Goal: Task Accomplishment & Management: Manage account settings

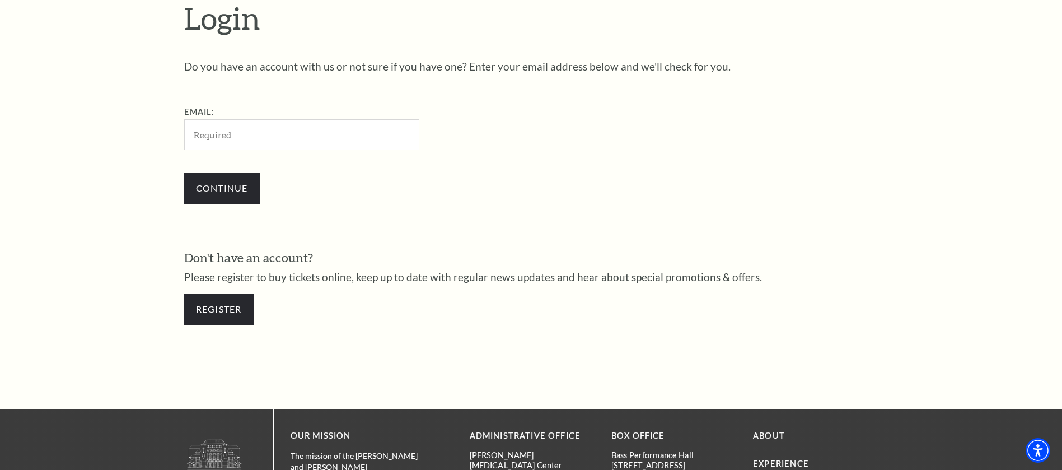
scroll to position [206, 0]
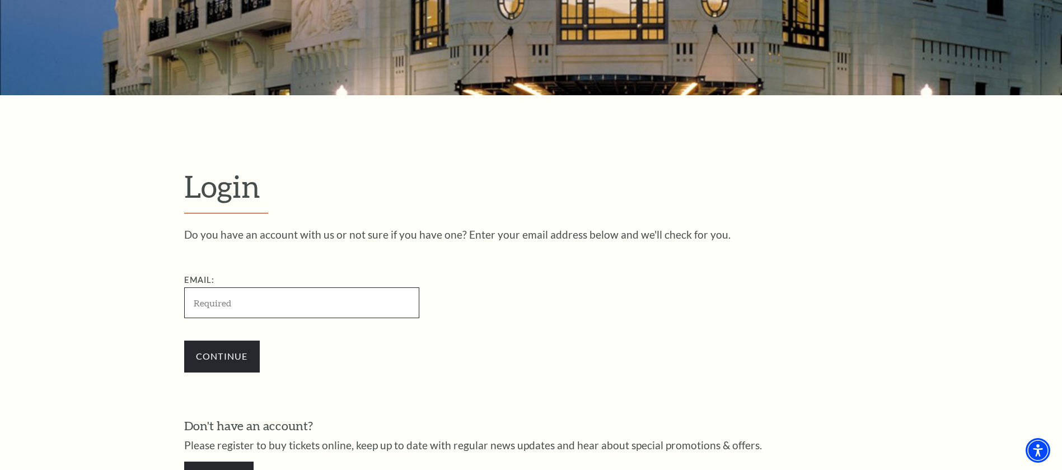
drag, startPoint x: 254, startPoint y: 287, endPoint x: 254, endPoint y: 297, distance: 10.1
click at [254, 287] on input "Email:" at bounding box center [301, 302] width 235 height 31
click at [254, 297] on input "Email:" at bounding box center [301, 302] width 235 height 31
paste input "4714779 - jakeanthony4411@gmail.com"
drag, startPoint x: 232, startPoint y: 301, endPoint x: -110, endPoint y: 268, distance: 343.6
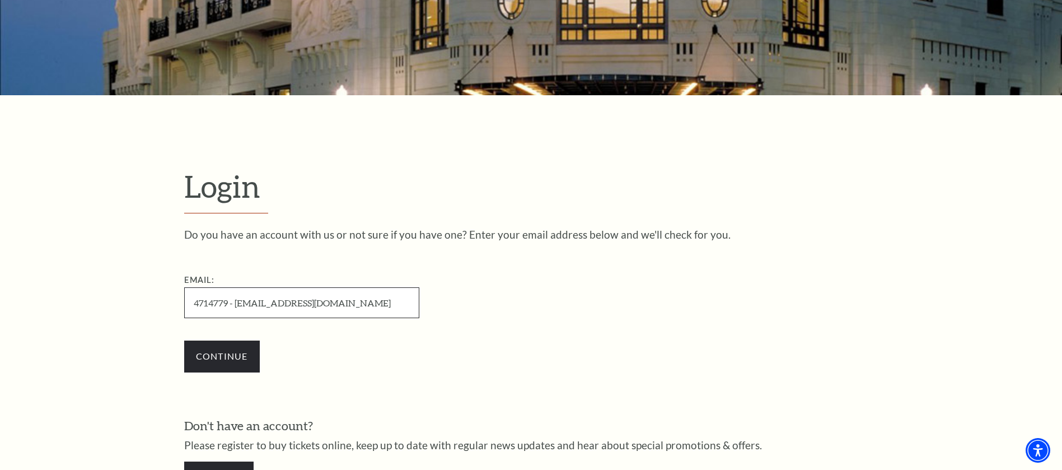
click at [0, 264] on html "Skip to main content Enable accessibility for low vision Open the accessibility…" at bounding box center [531, 29] width 1062 height 470
click at [339, 296] on input "[EMAIL_ADDRESS][DOMAIN_NAME]" at bounding box center [301, 302] width 235 height 31
type input "[EMAIL_ADDRESS][DOMAIN_NAME]"
click at [222, 343] on input "Continue" at bounding box center [222, 355] width 76 height 31
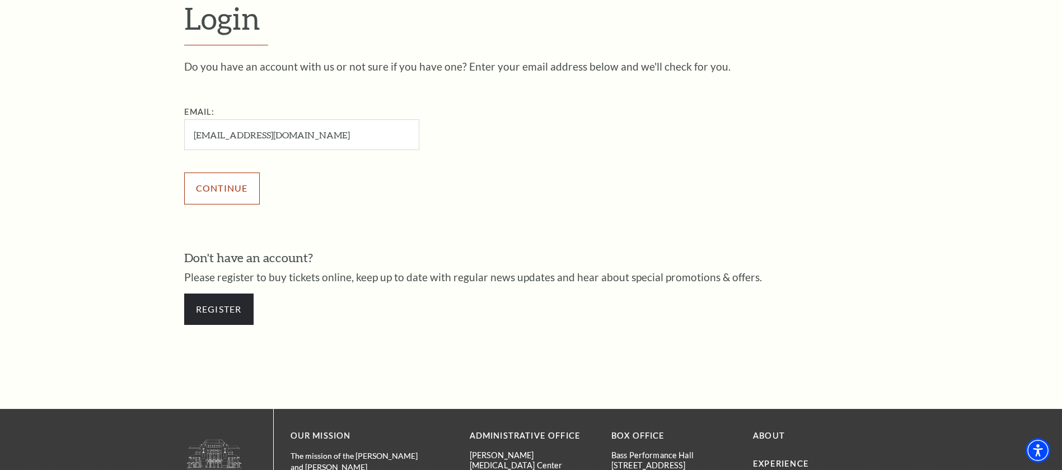
click at [239, 180] on input "Continue" at bounding box center [222, 187] width 76 height 31
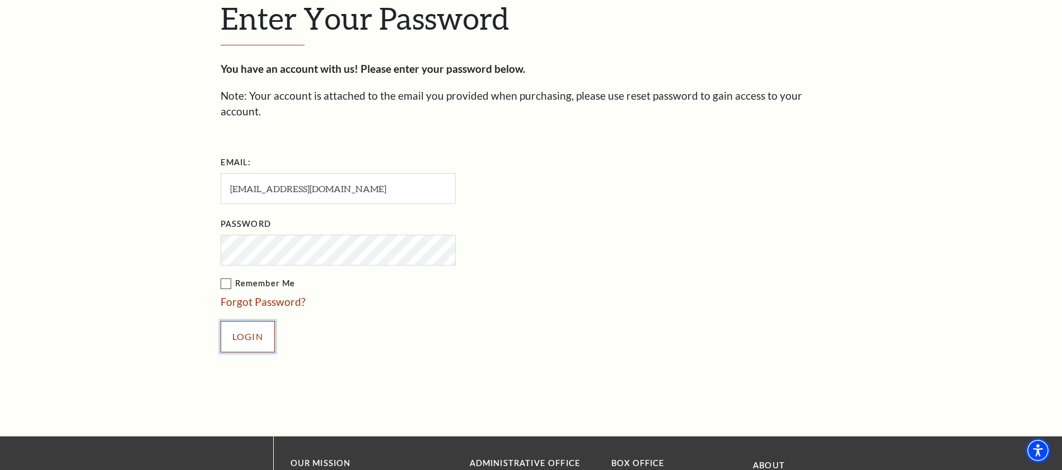
click at [247, 322] on input "Login" at bounding box center [248, 336] width 54 height 31
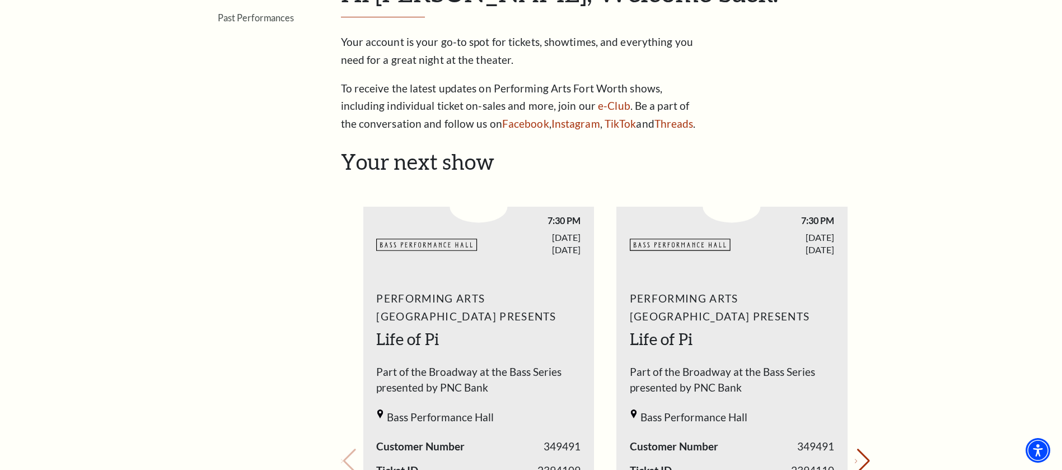
scroll to position [504, 0]
